Goal: Communication & Community: Answer question/provide support

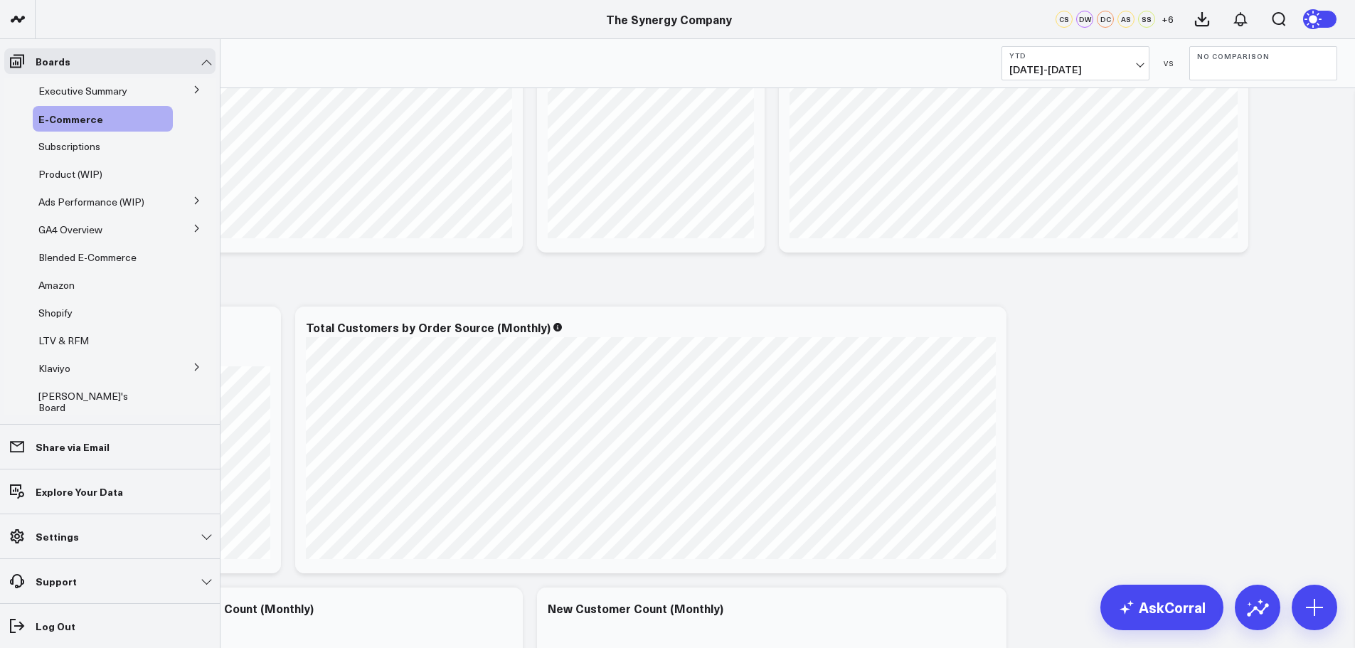
click at [195, 364] on button at bounding box center [197, 366] width 37 height 21
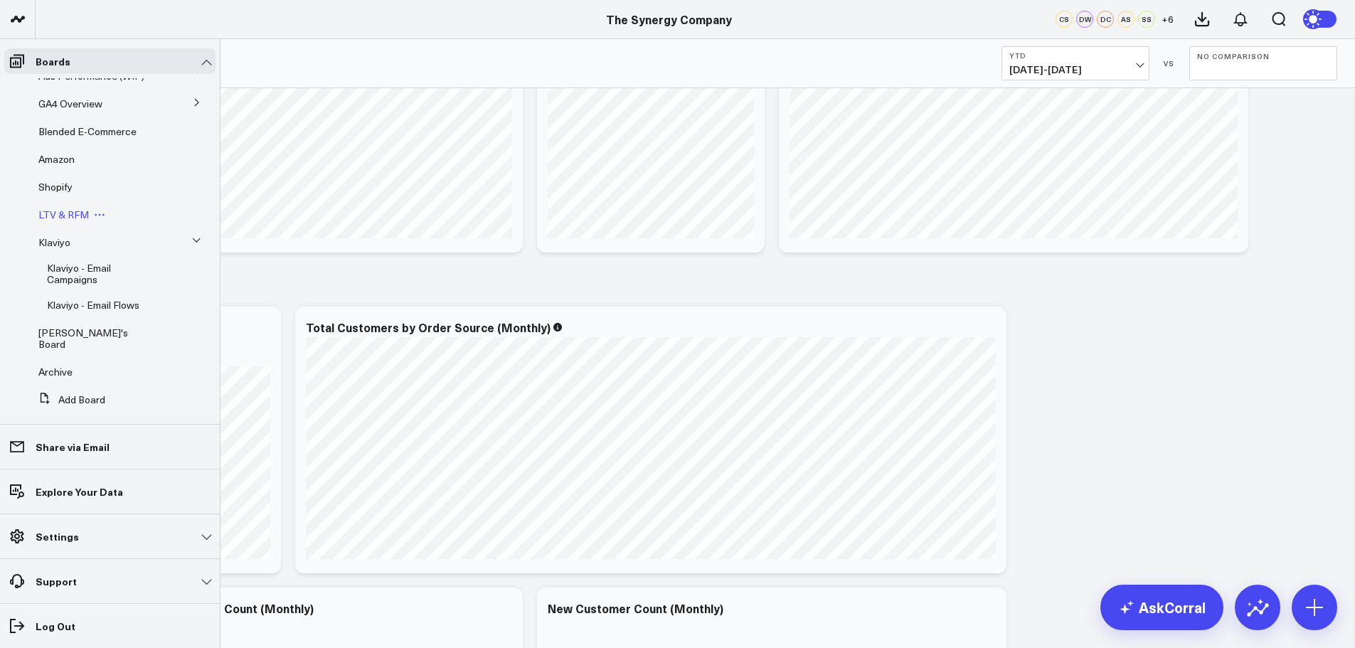
scroll to position [135, 0]
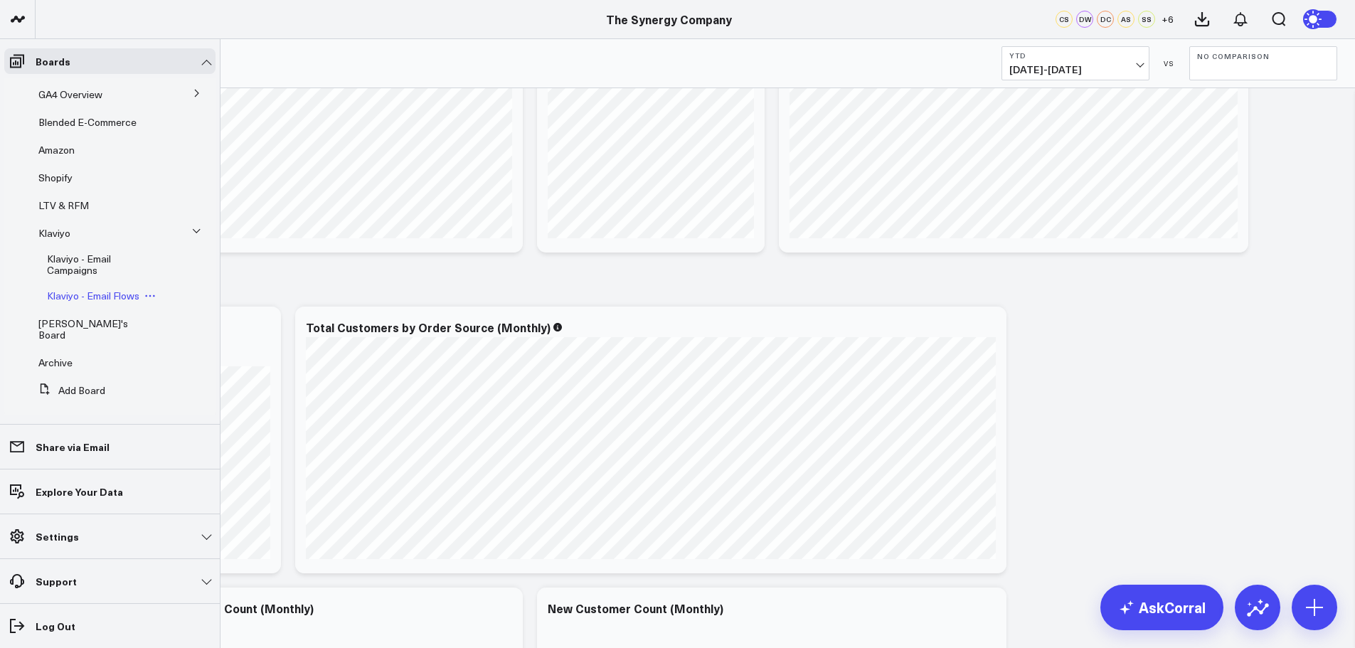
click at [106, 295] on span "Klaviyo - Email Flows" at bounding box center [93, 296] width 92 height 14
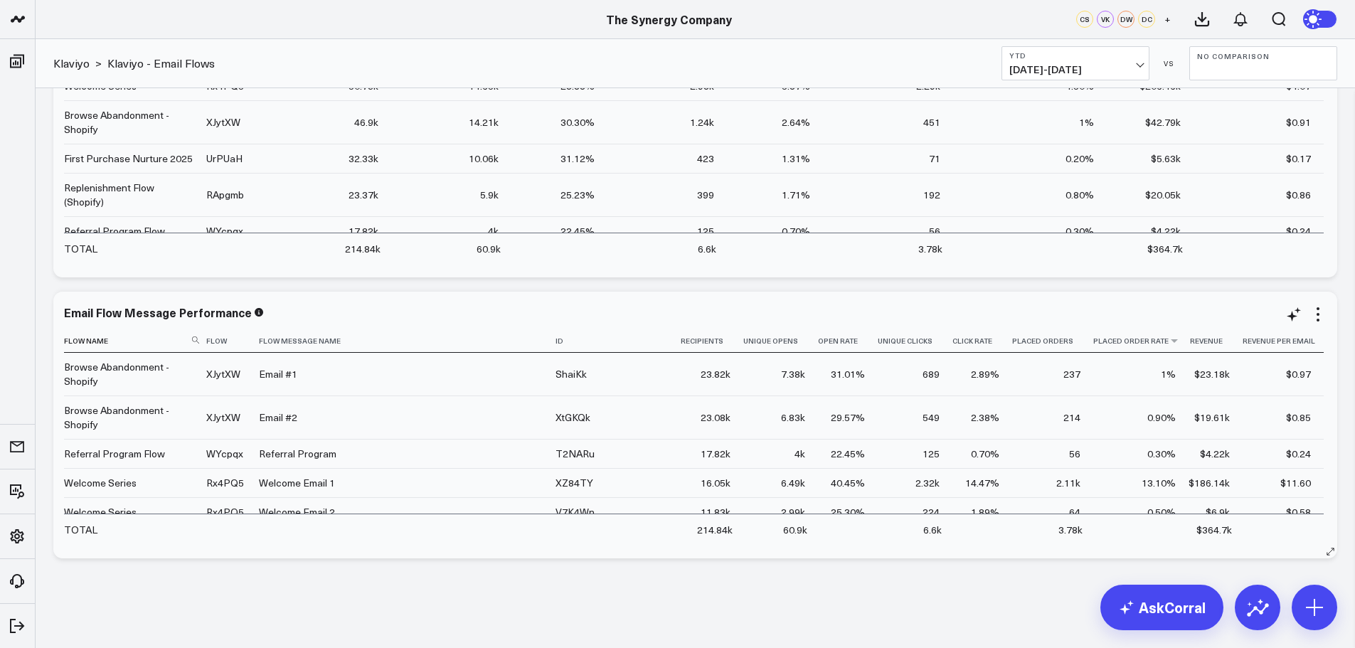
scroll to position [908, 0]
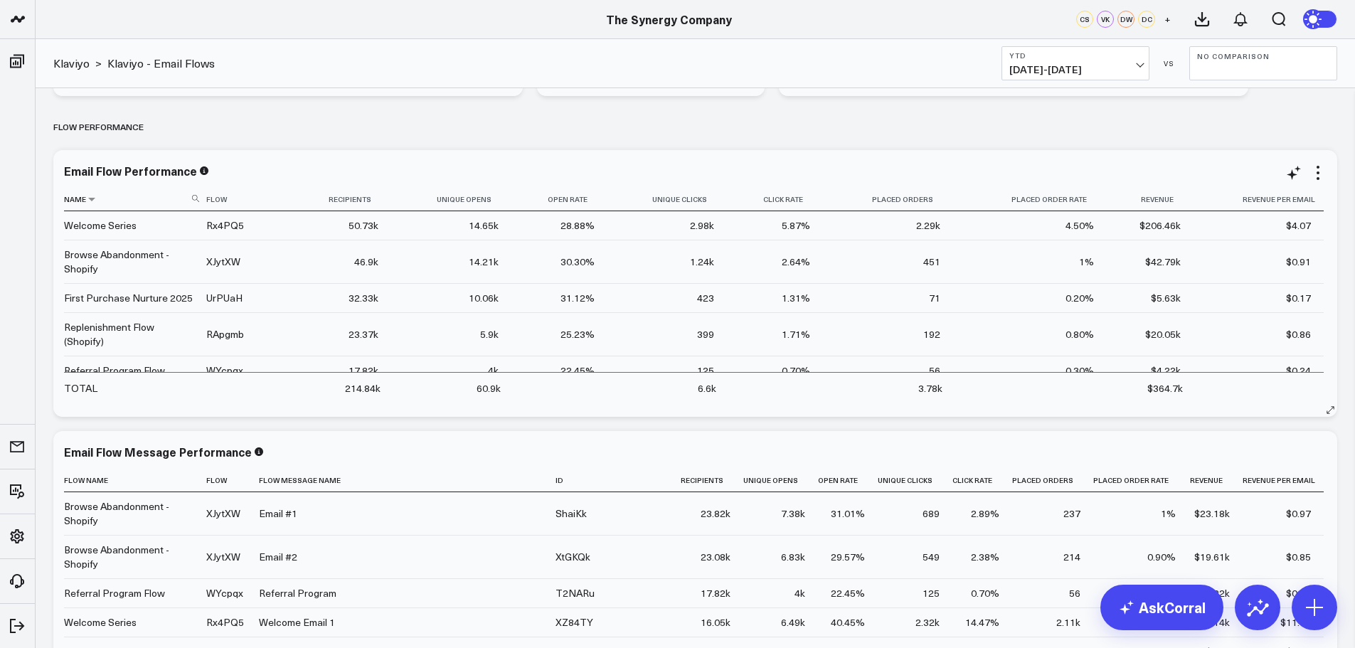
click at [196, 198] on icon at bounding box center [195, 198] width 7 height 7
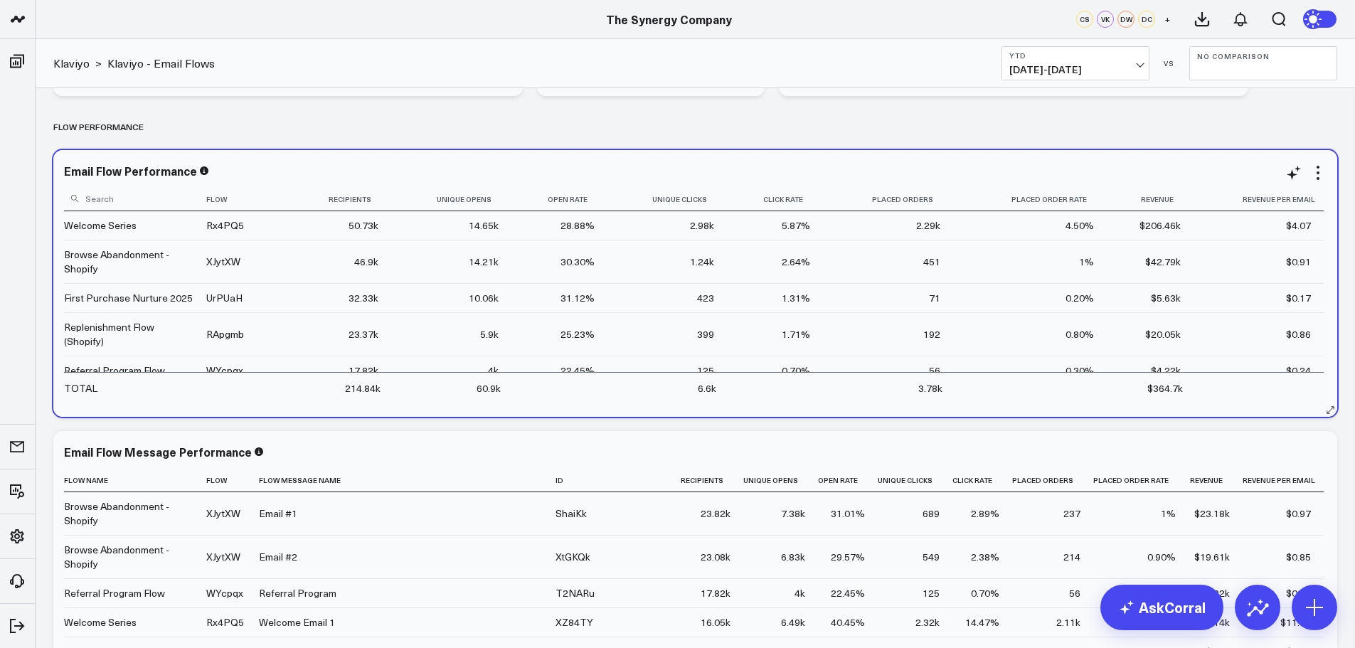
click at [160, 198] on input at bounding box center [133, 198] width 139 height 25
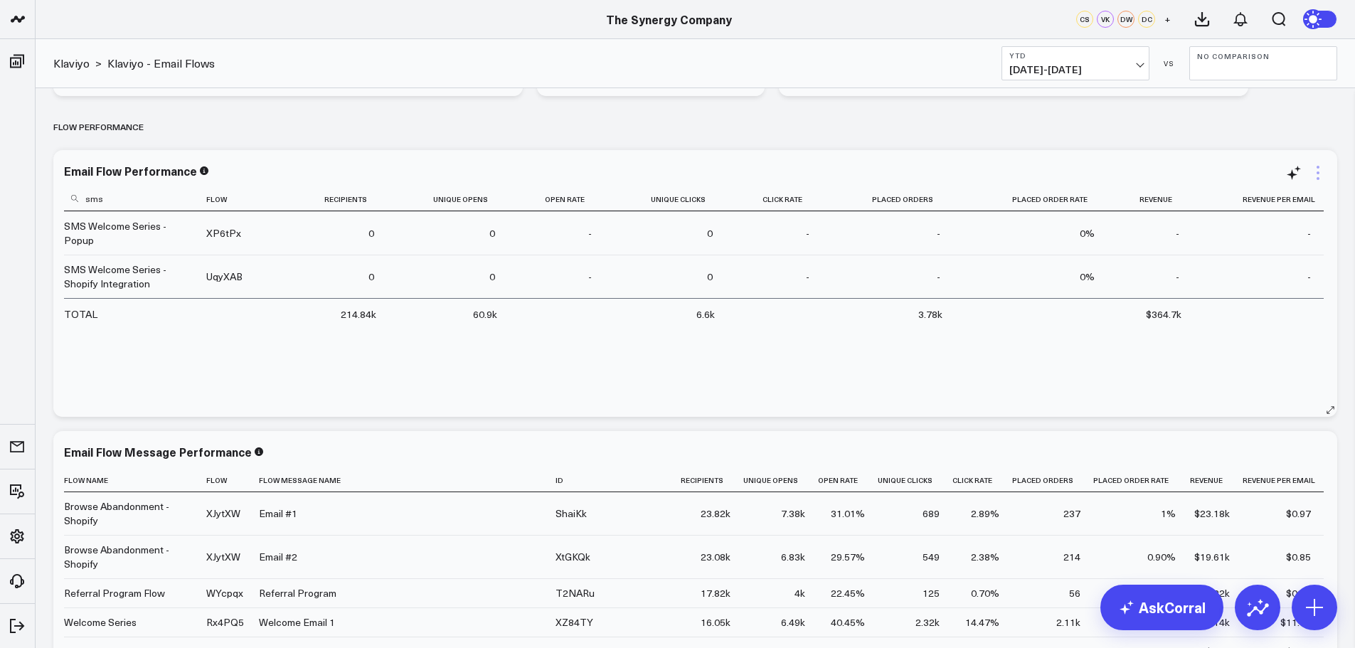
type input "sms"
click at [1319, 174] on icon at bounding box center [1318, 172] width 17 height 17
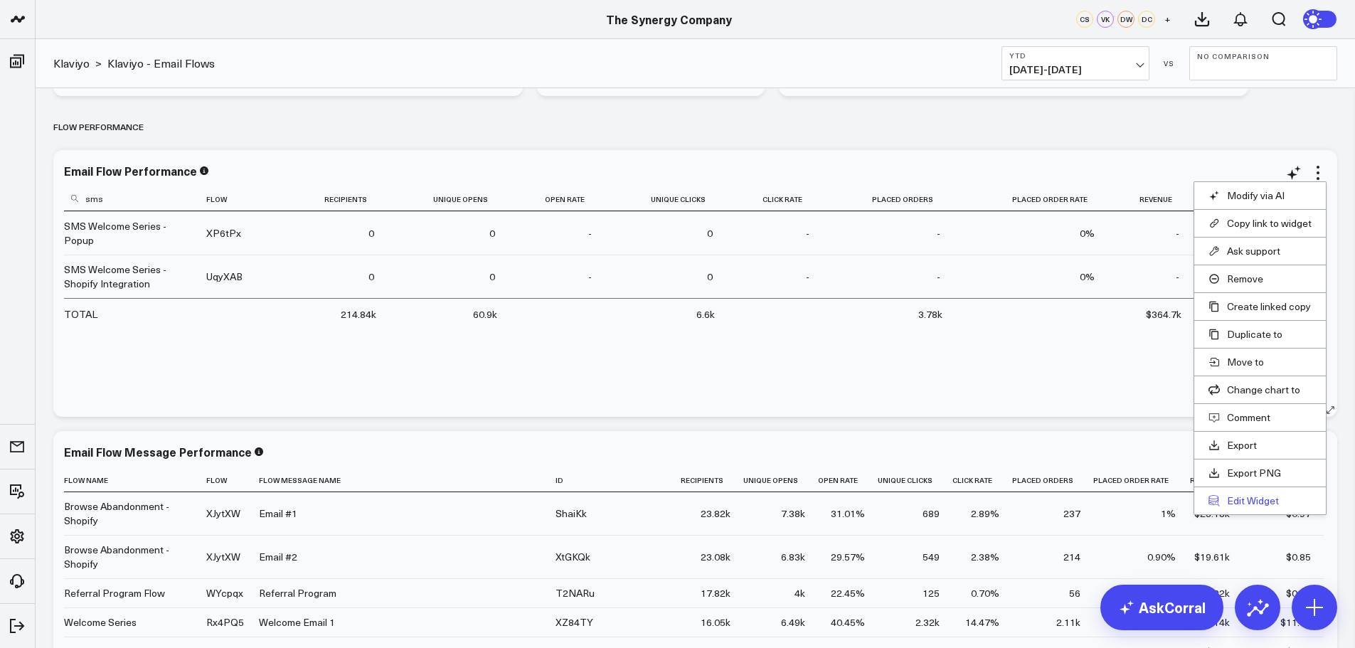
click at [1253, 501] on button "Edit Widget" at bounding box center [1260, 500] width 103 height 13
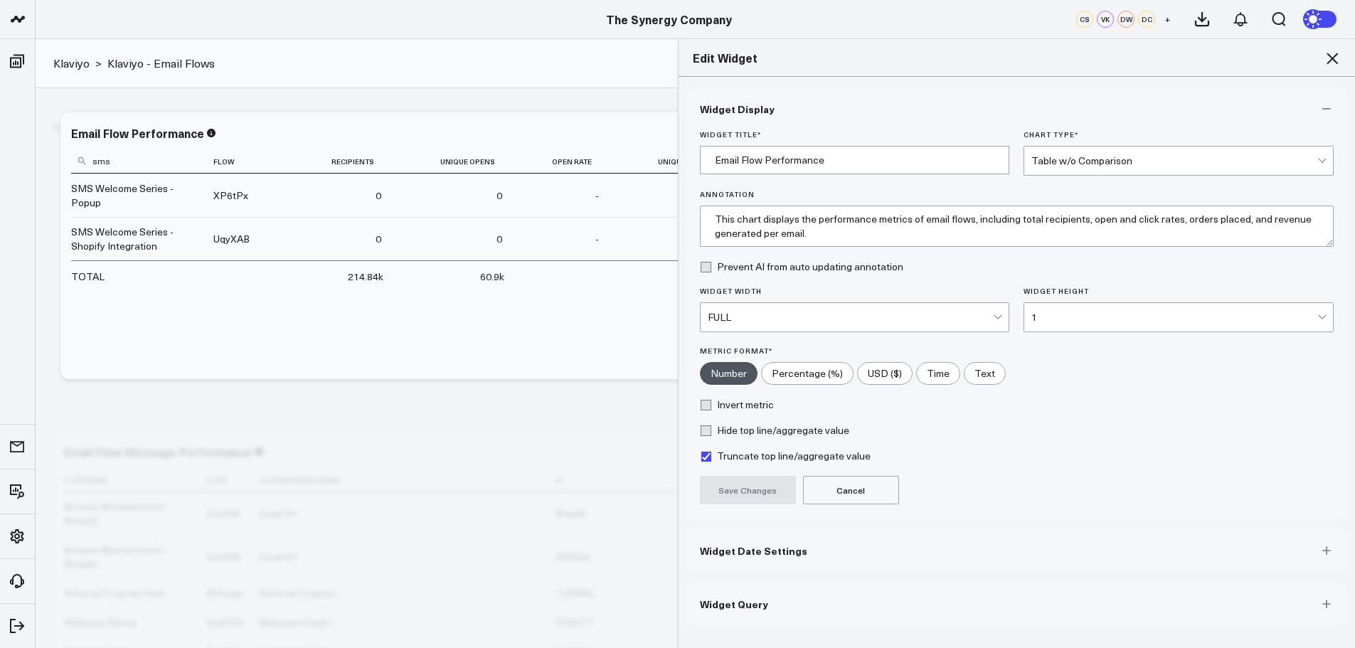
click at [782, 601] on button "Widget Query" at bounding box center [1017, 604] width 663 height 43
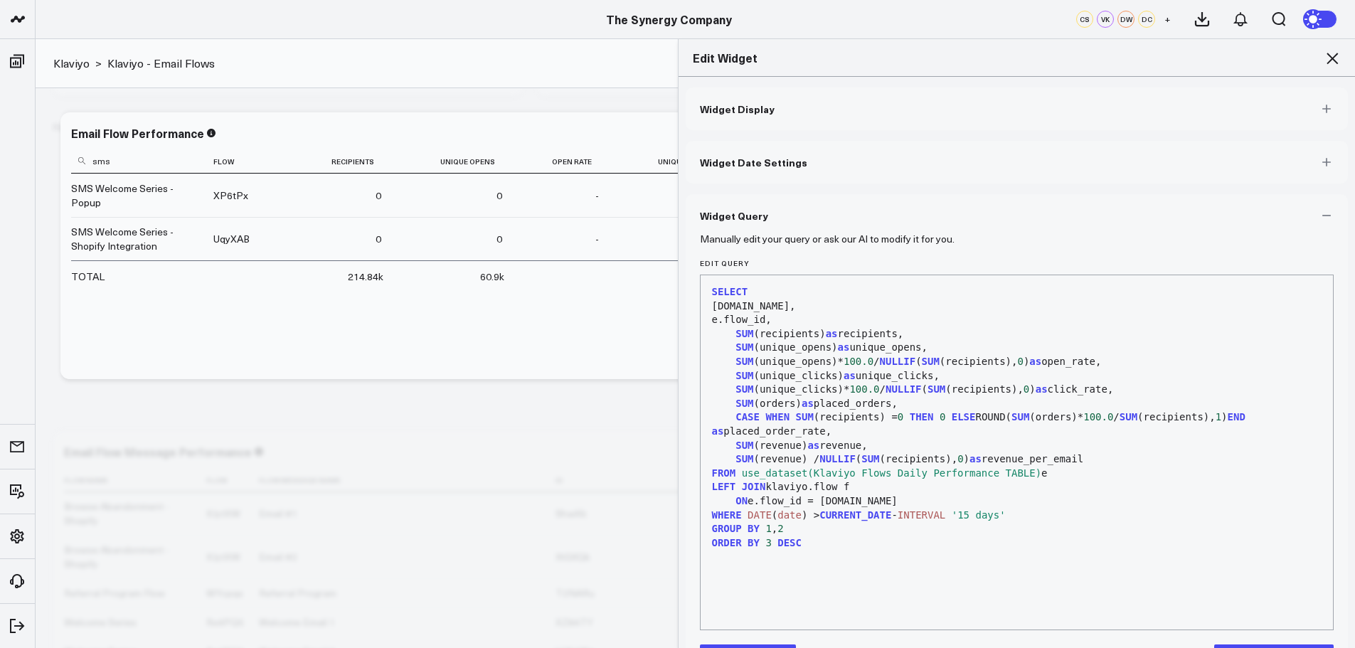
click at [1330, 55] on icon at bounding box center [1332, 58] width 11 height 11
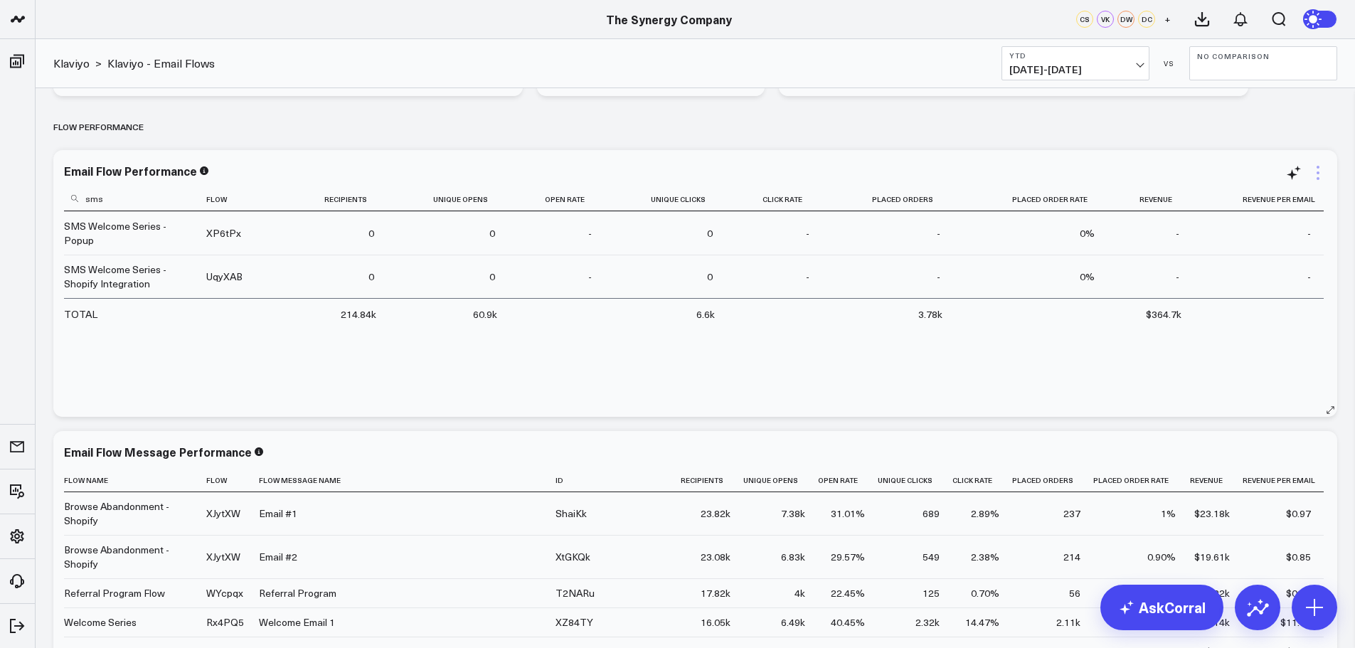
click at [1318, 172] on icon at bounding box center [1318, 172] width 3 height 3
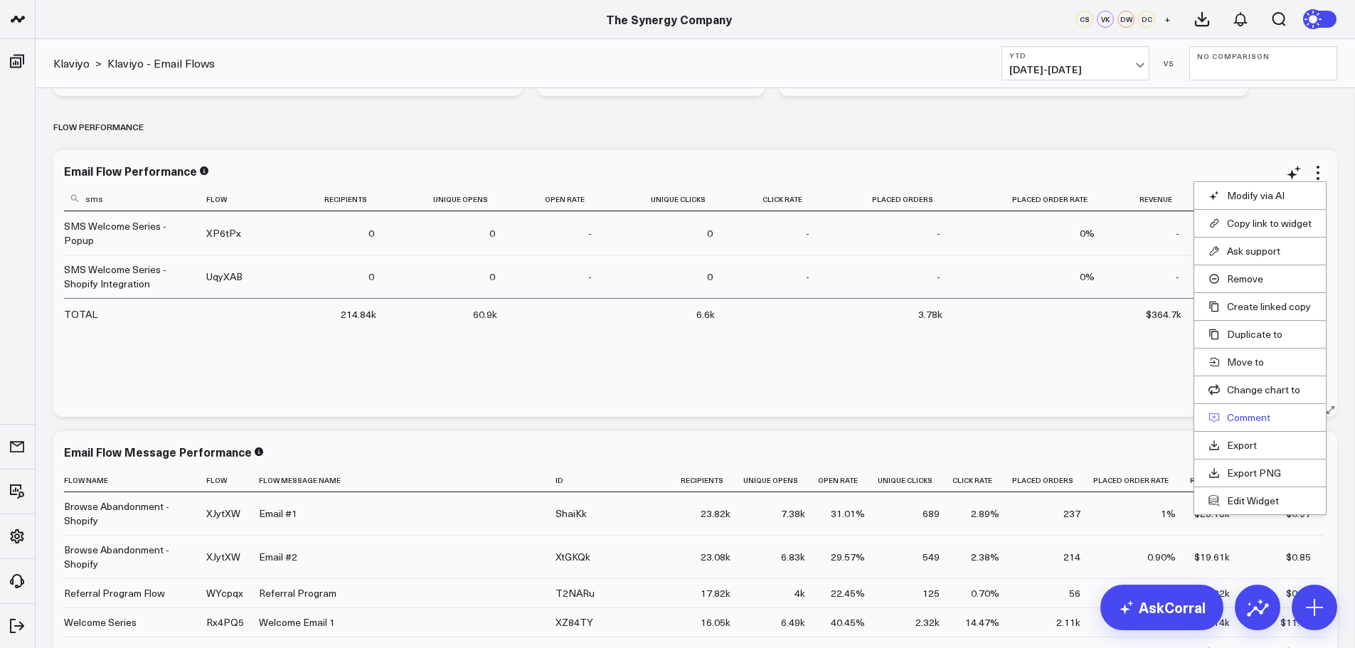
click at [1240, 413] on button "Comment" at bounding box center [1260, 417] width 103 height 13
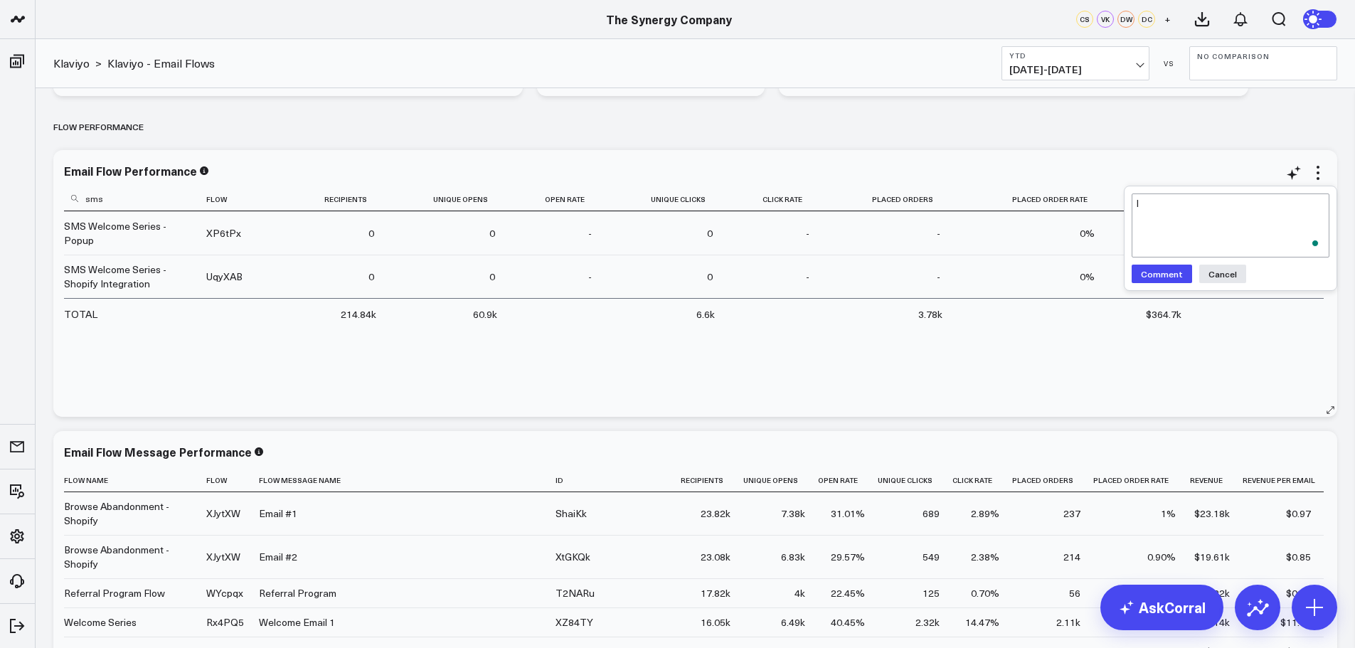
type textarea "I"
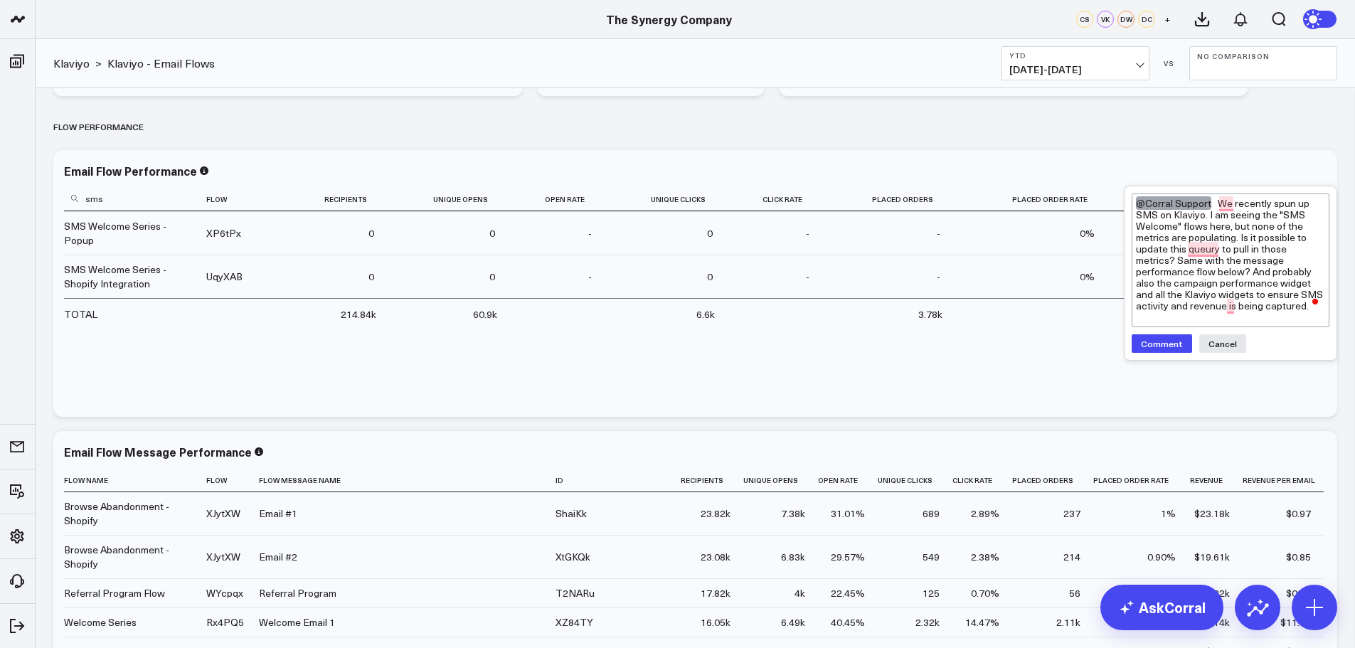
type textarea "@Corral Support We recently spun up SMS on Klaviyo. I am seeing the "SMS Welcom…"
click at [1158, 334] on button "Comment" at bounding box center [1162, 343] width 60 height 18
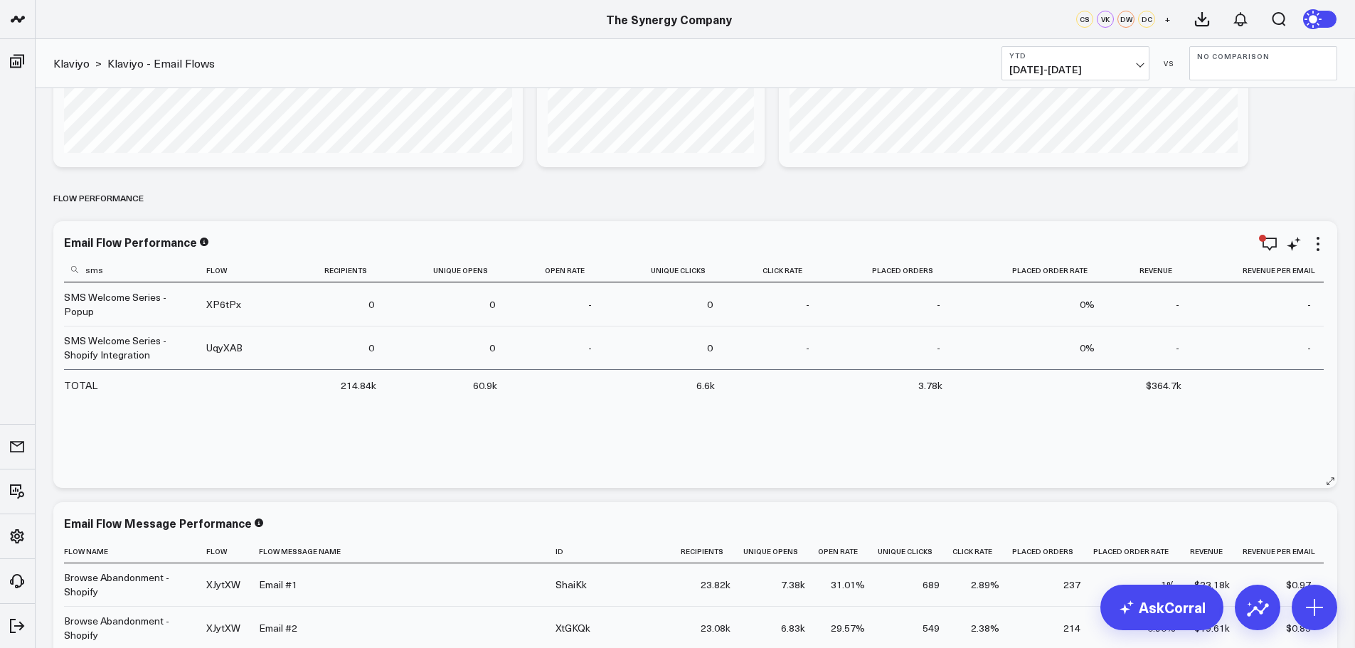
scroll to position [1050, 0]
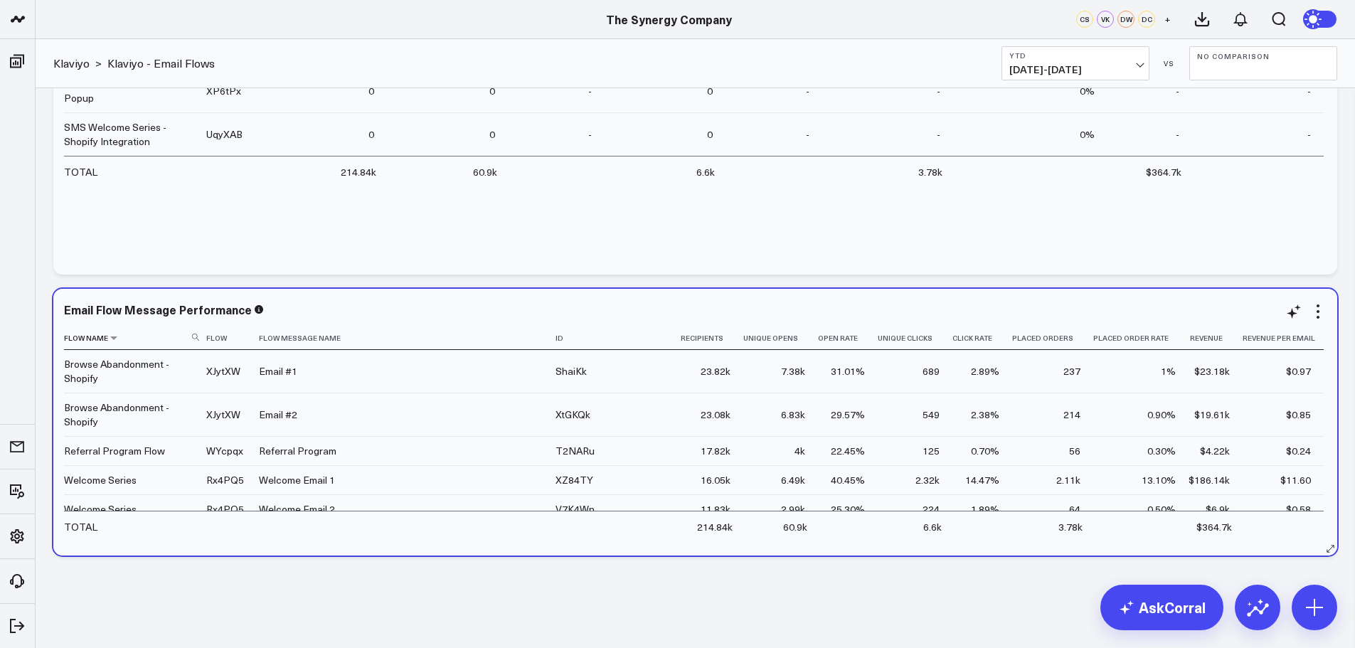
click at [196, 337] on icon at bounding box center [195, 337] width 7 height 7
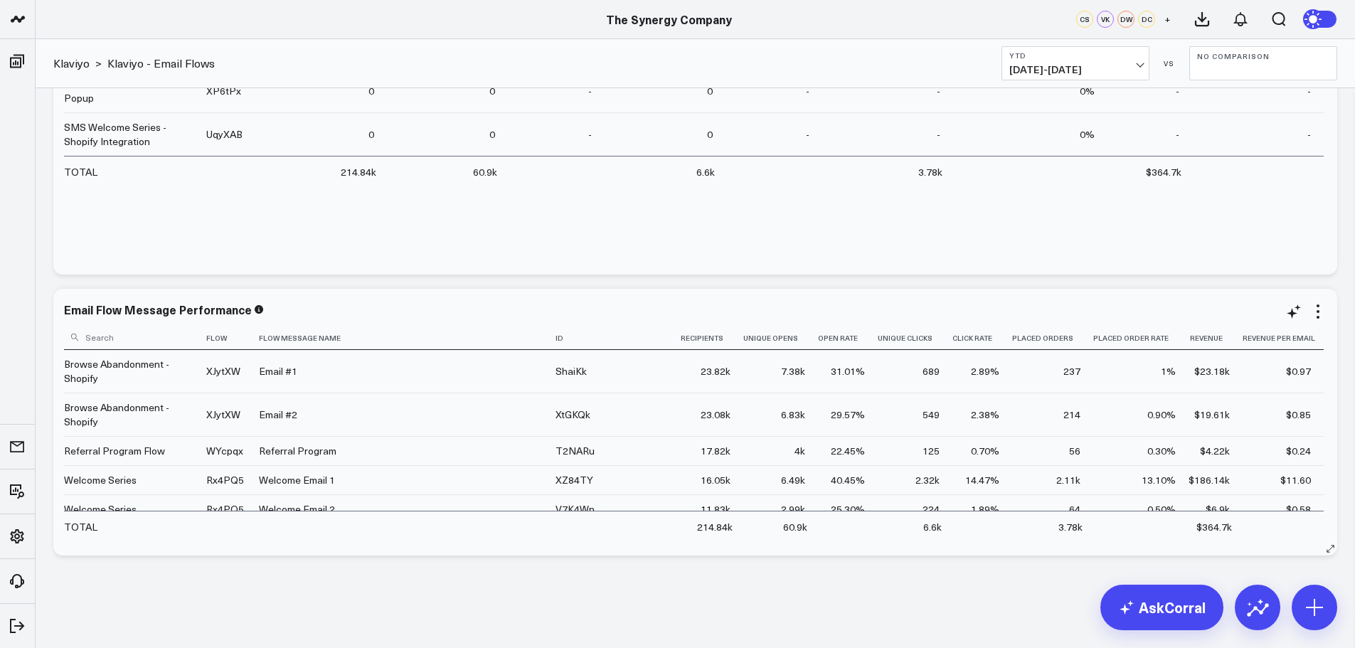
click at [149, 337] on input at bounding box center [133, 336] width 139 height 25
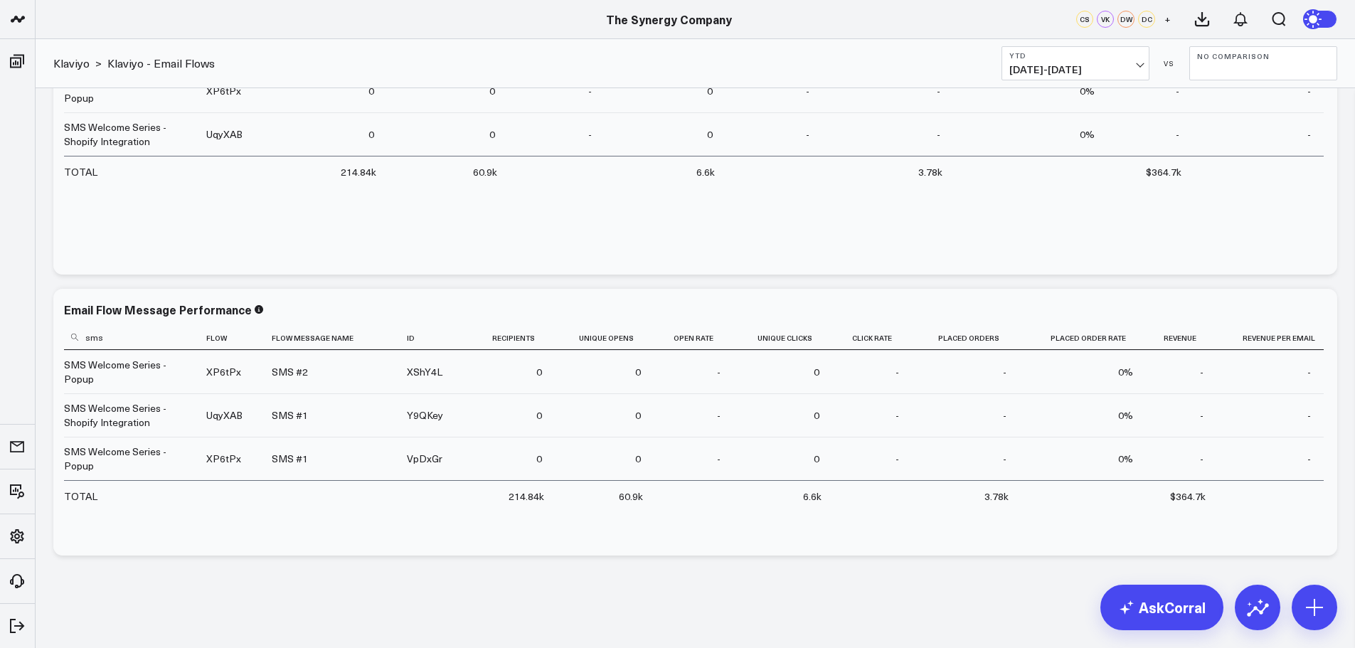
type input "sms"
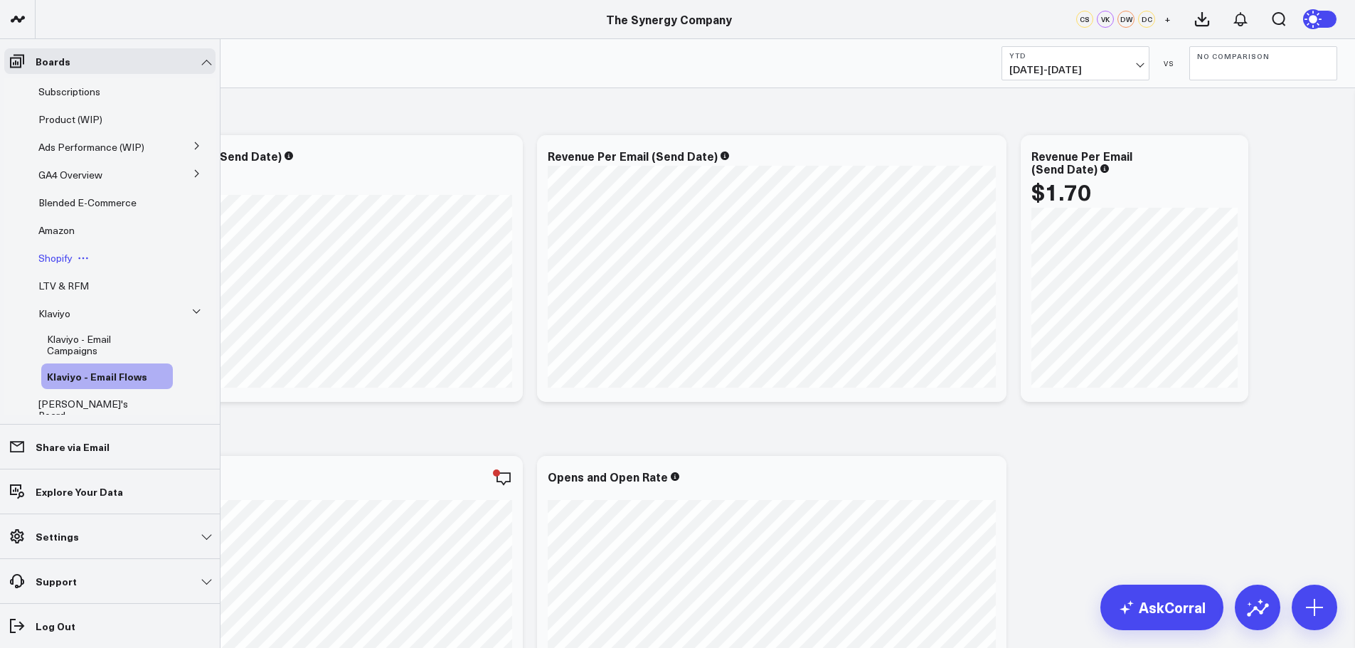
scroll to position [0, 0]
click at [68, 114] on span "E-Commerce" at bounding box center [67, 119] width 59 height 14
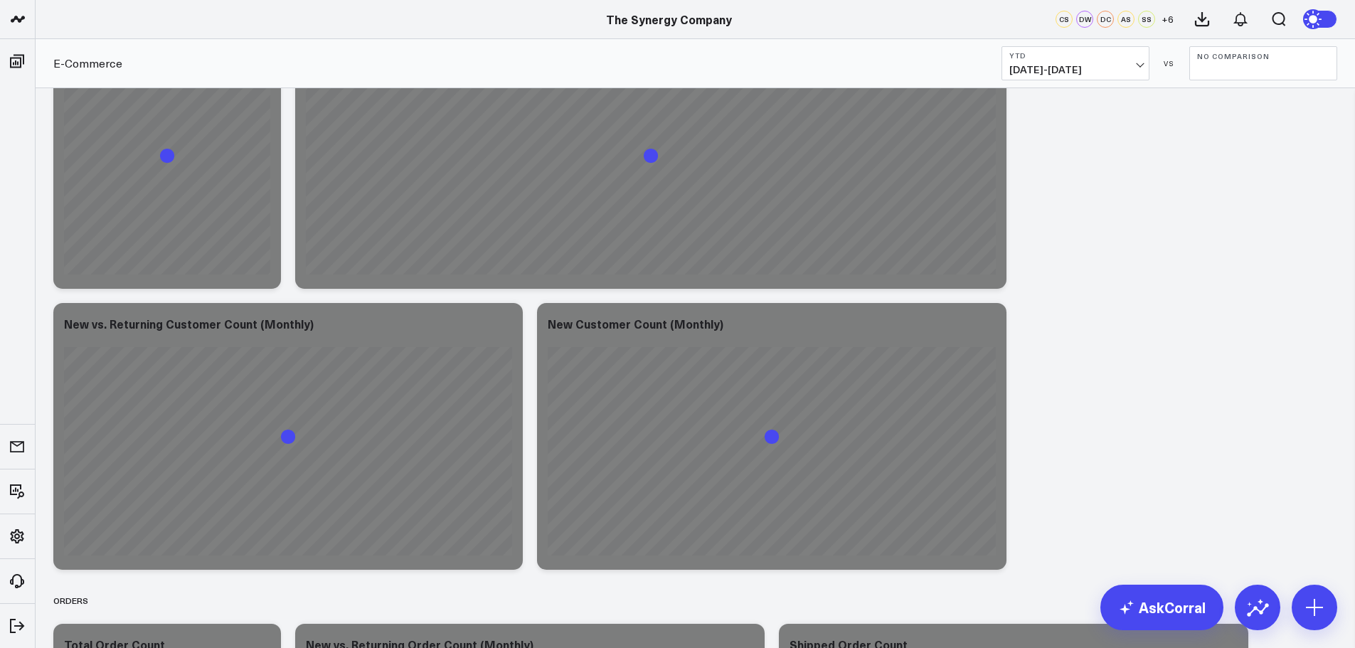
scroll to position [2277, 0]
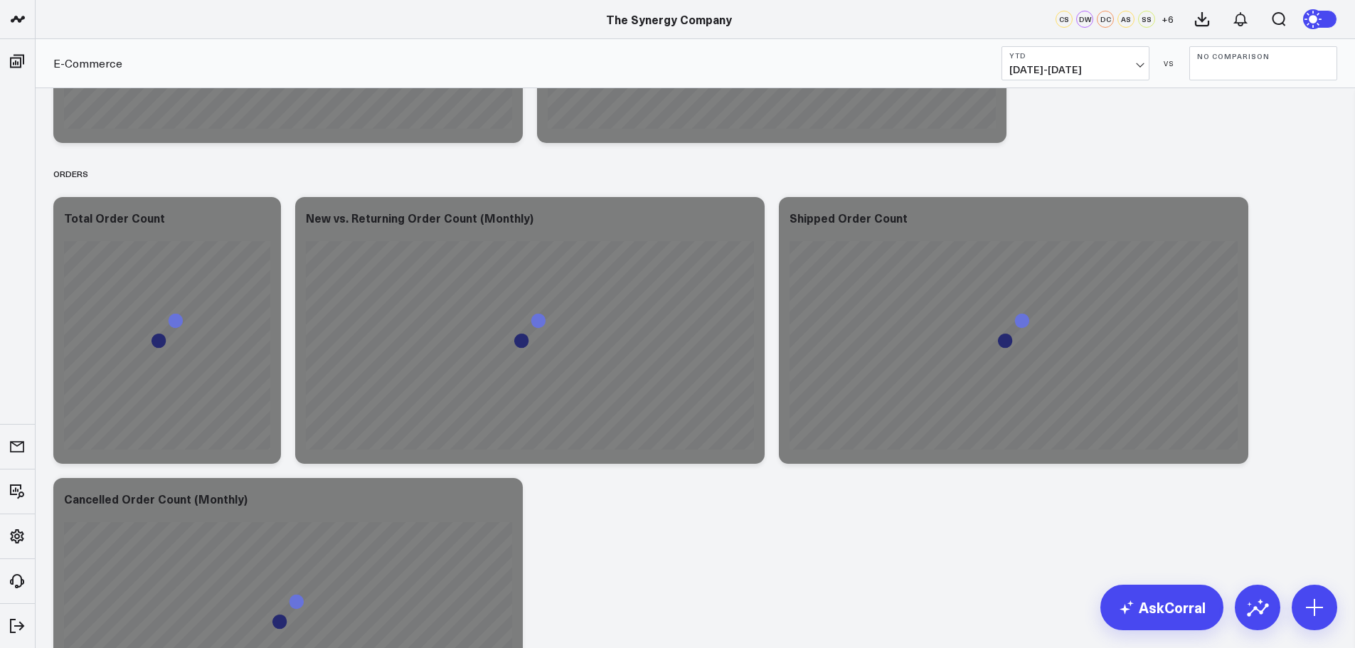
click at [1124, 68] on span "[DATE] - [DATE]" at bounding box center [1076, 69] width 132 height 11
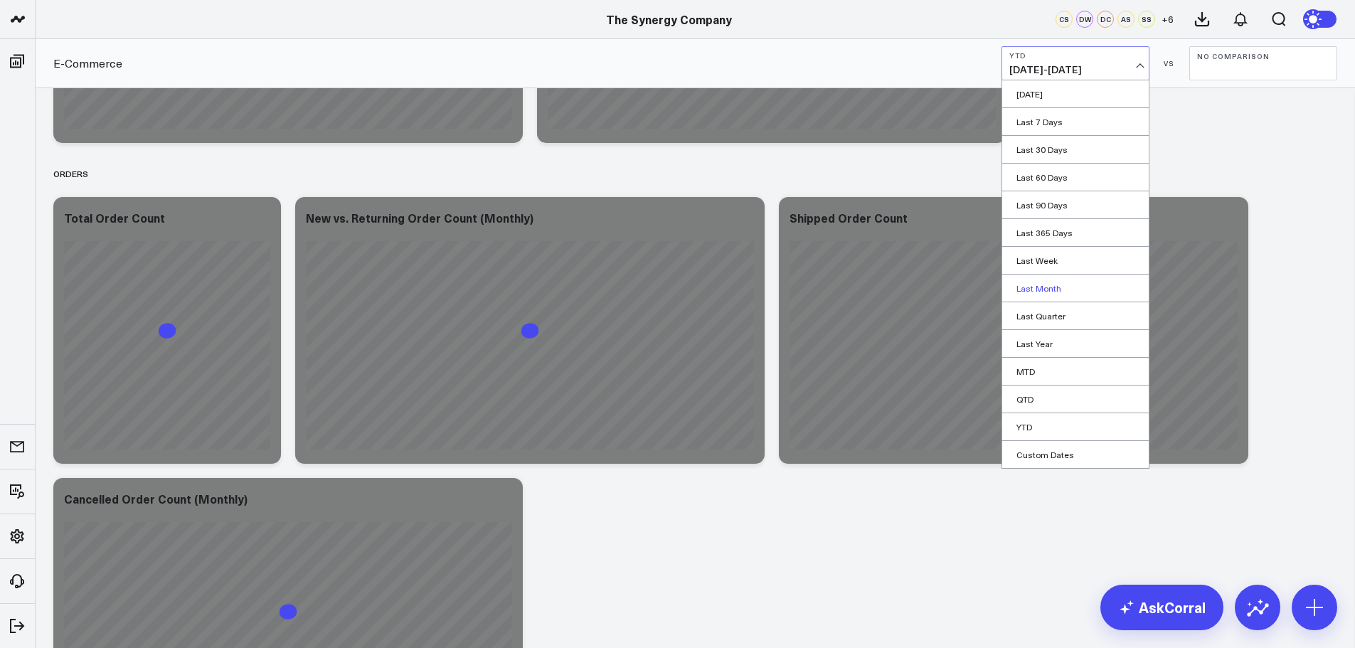
click at [1039, 289] on link "Last Month" at bounding box center [1075, 288] width 147 height 27
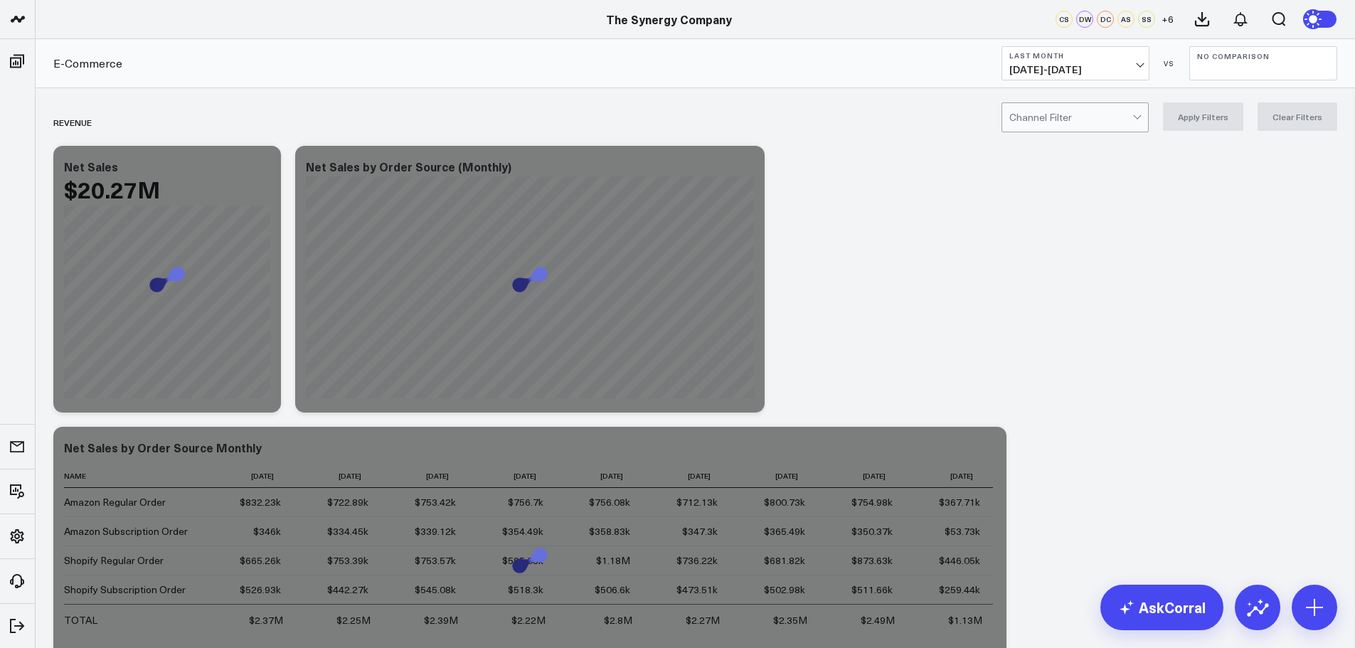
click at [1078, 122] on div at bounding box center [1071, 117] width 123 height 28
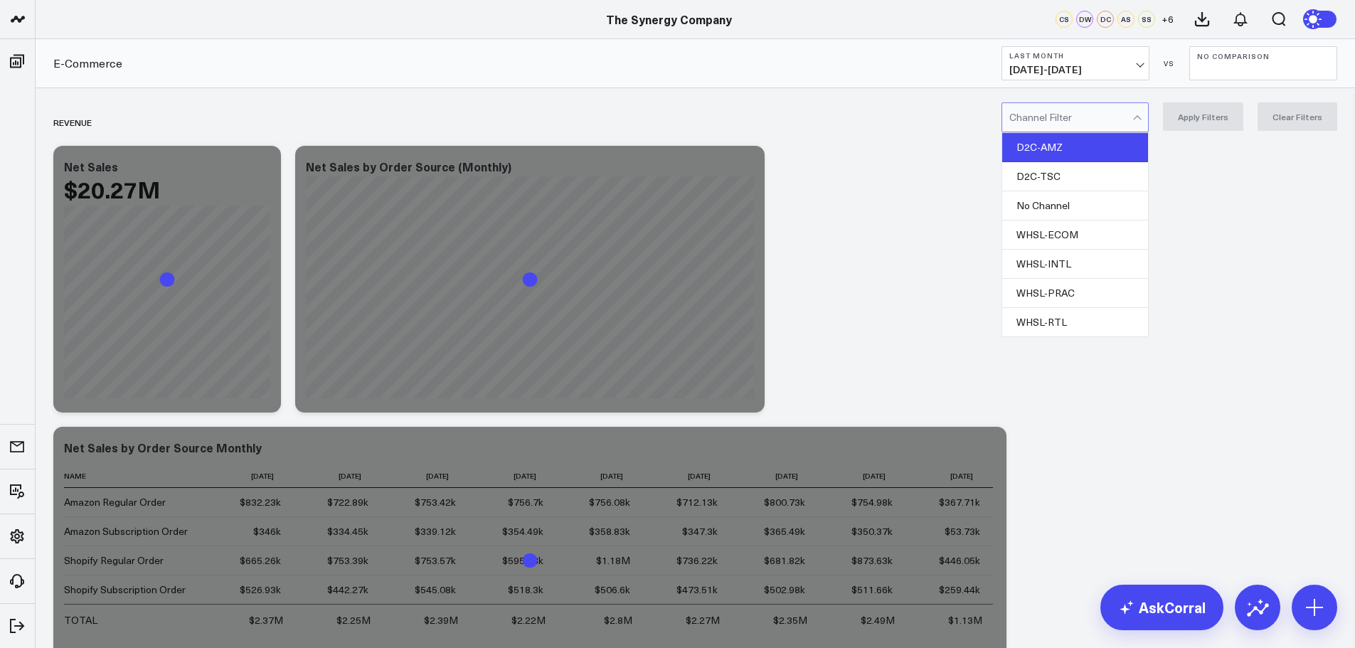
click at [1044, 148] on div "D2C-AMZ" at bounding box center [1075, 147] width 146 height 29
click at [1204, 115] on button "Apply Filters" at bounding box center [1203, 116] width 80 height 28
